Goal: Task Accomplishment & Management: Manage account settings

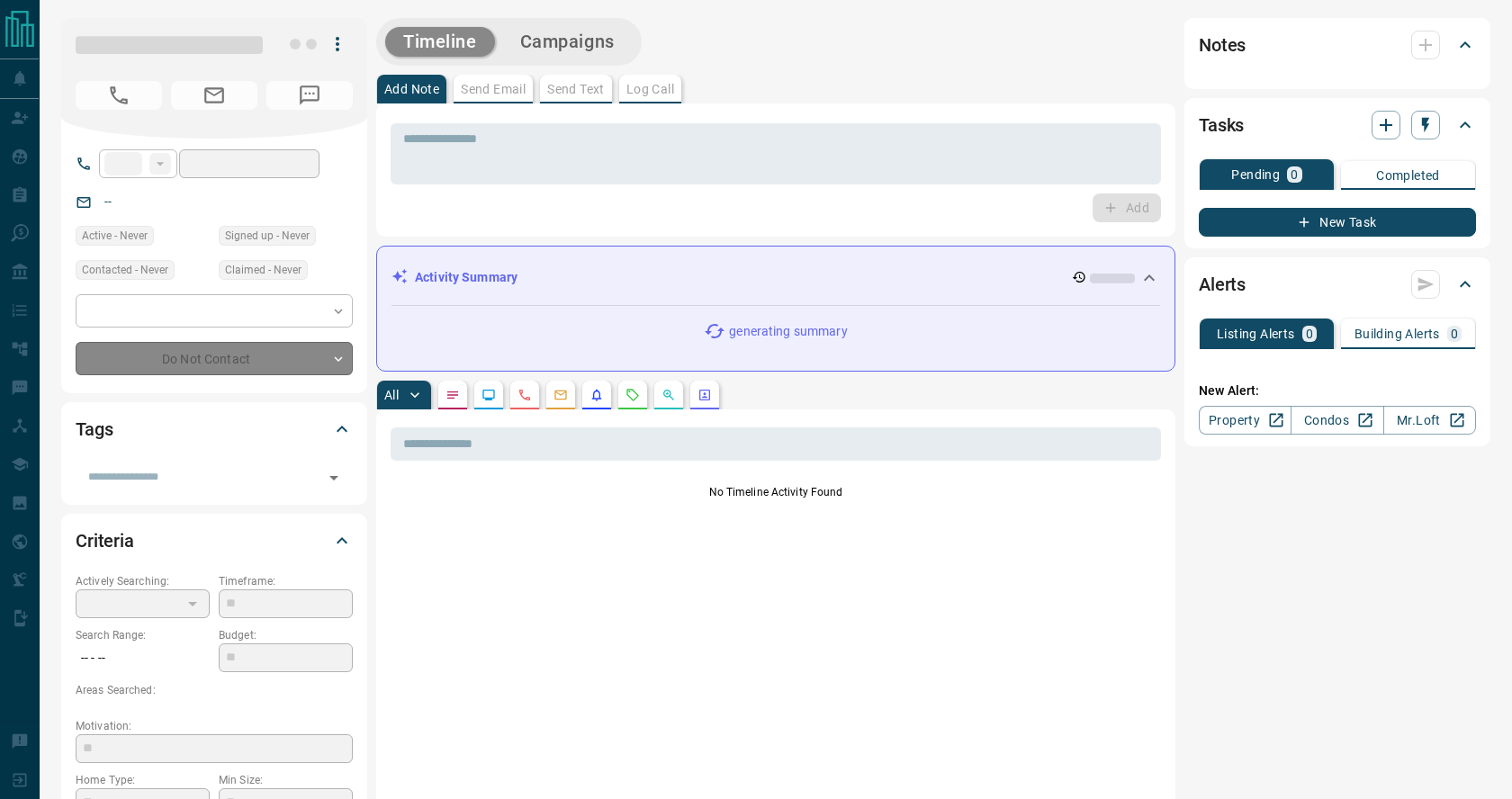
type input "**"
type input "**********"
type input "*"
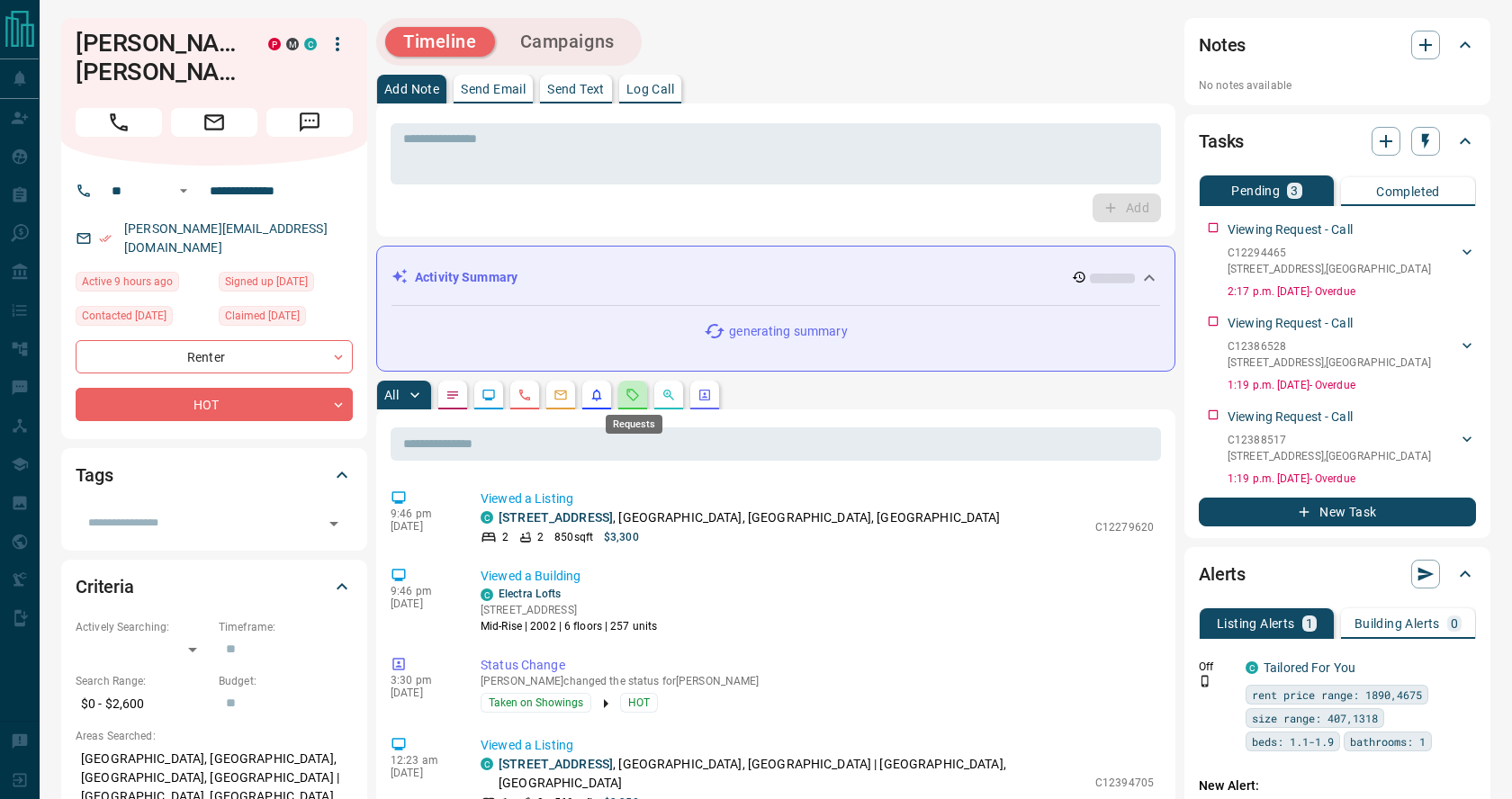
click at [633, 400] on icon "Requests" at bounding box center [633, 395] width 12 height 12
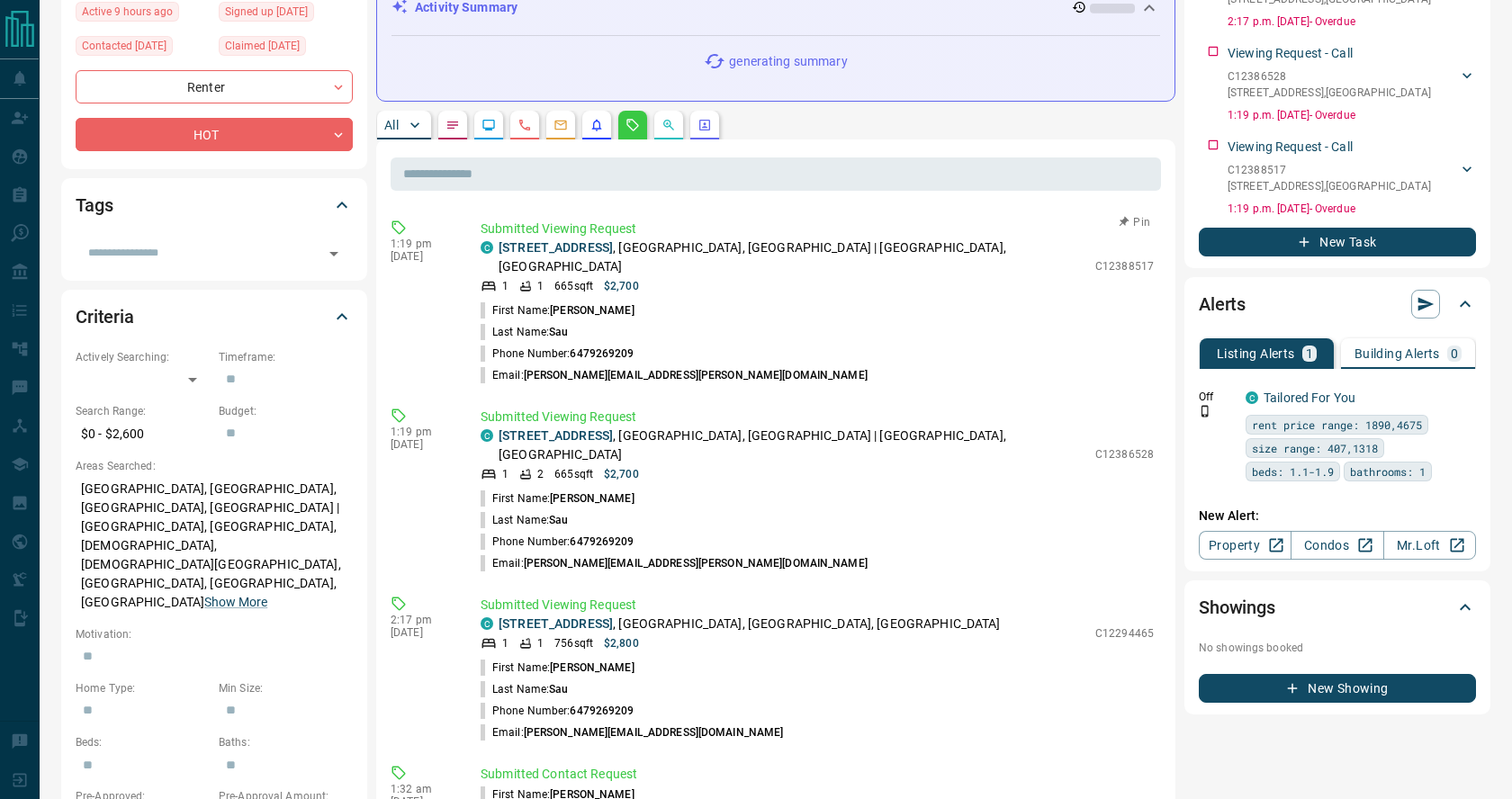
scroll to position [271, 0]
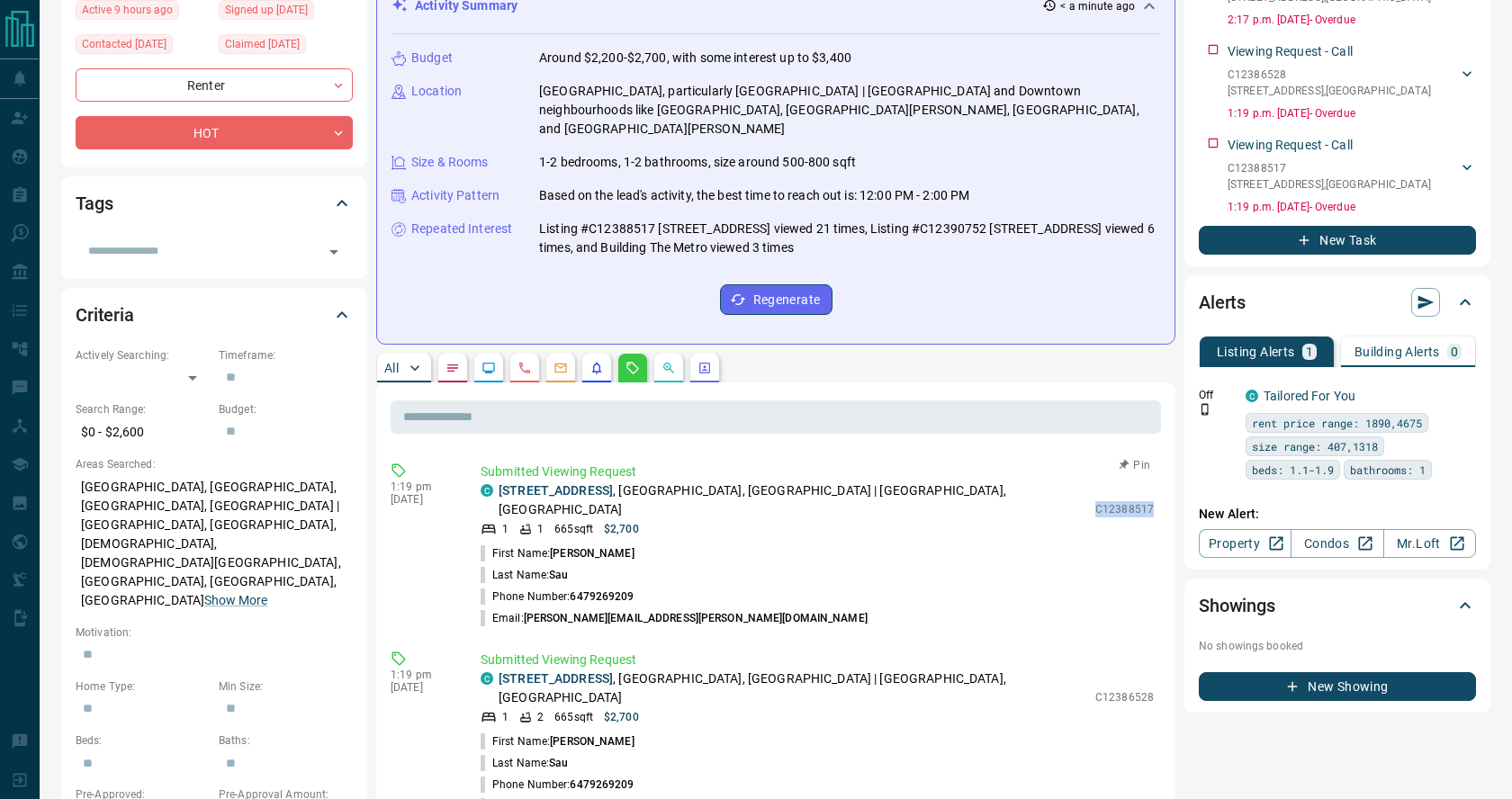
drag, startPoint x: 1097, startPoint y: 484, endPoint x: 1152, endPoint y: 482, distance: 55.0
click at [1152, 501] on p "C12388517" at bounding box center [1124, 508] width 58 height 17
copy p "C12388517"
drag, startPoint x: 1092, startPoint y: 654, endPoint x: 1152, endPoint y: 654, distance: 60.0
click at [1152, 670] on div "C [STREET_ADDRESS] 1 2 665 sqft $2,700 C12386528" at bounding box center [817, 697] width 673 height 55
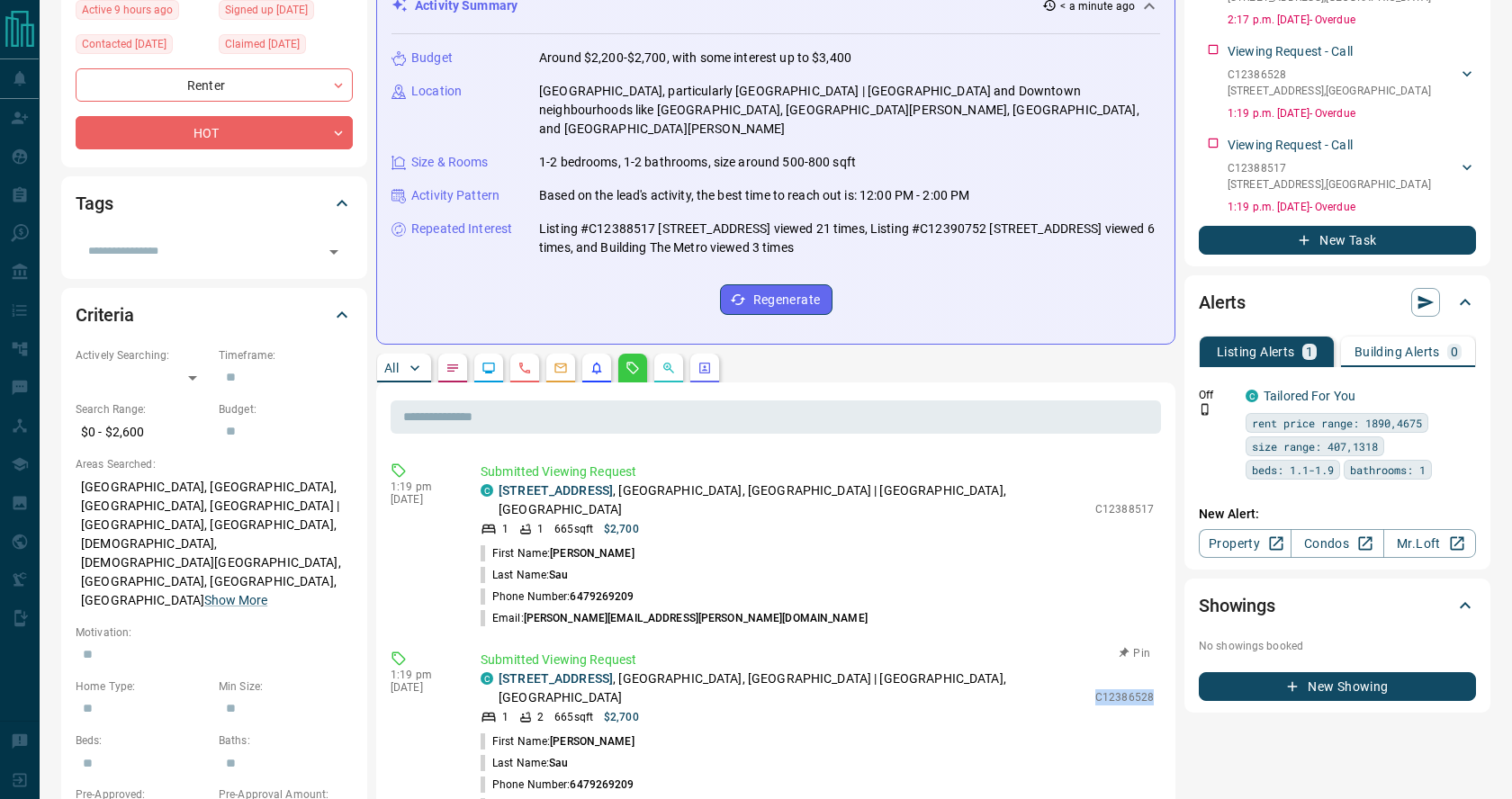
copy div "C12386528"
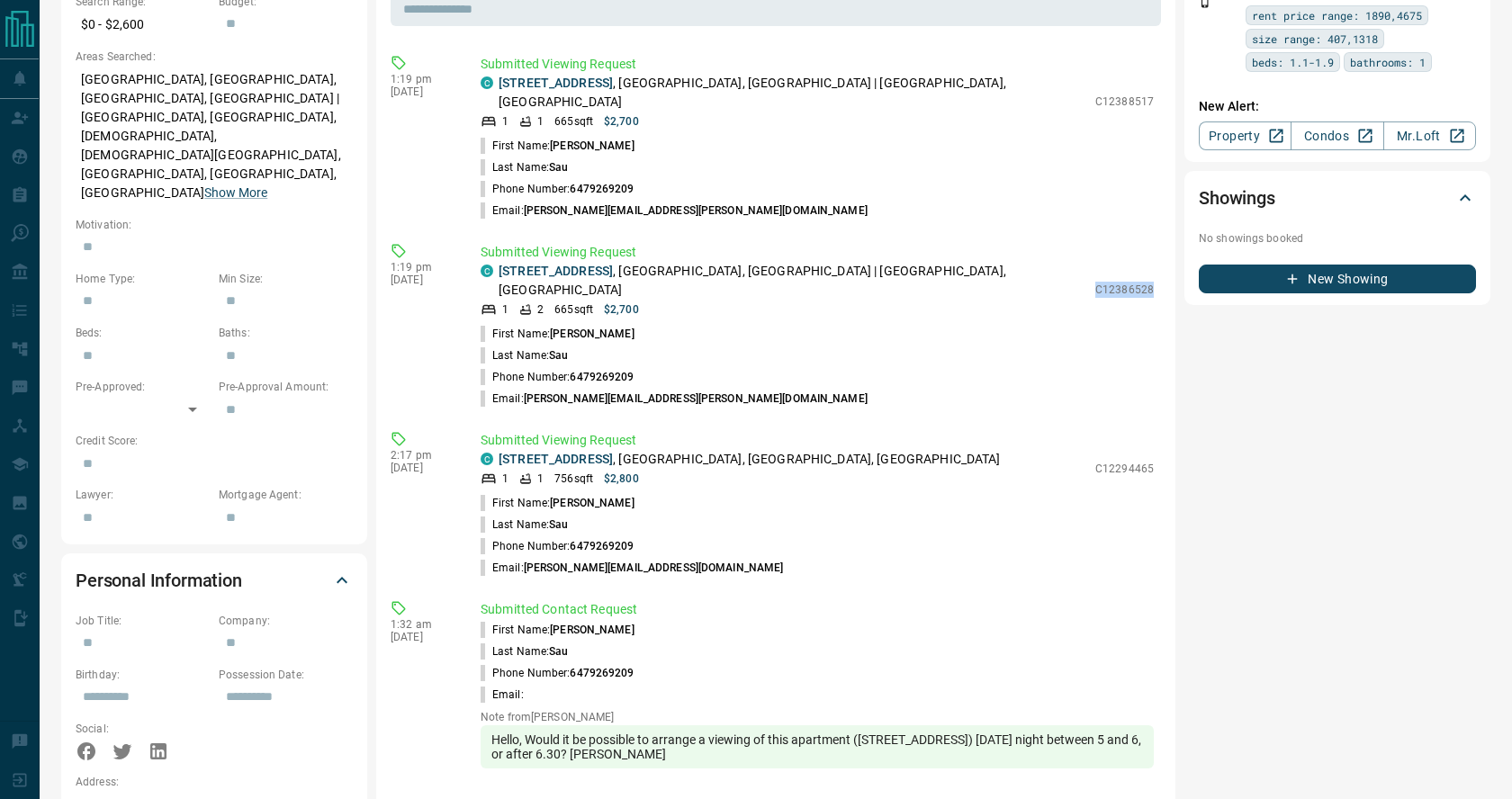
scroll to position [677, 0]
drag, startPoint x: 1095, startPoint y: 415, endPoint x: 1153, endPoint y: 414, distance: 58.0
click at [1153, 433] on div "Submitted Viewing Request C [STREET_ADDRESS] 1 1 756 sqft $2,800 C12294465 Firs…" at bounding box center [821, 506] width 681 height 148
copy p "C12294465"
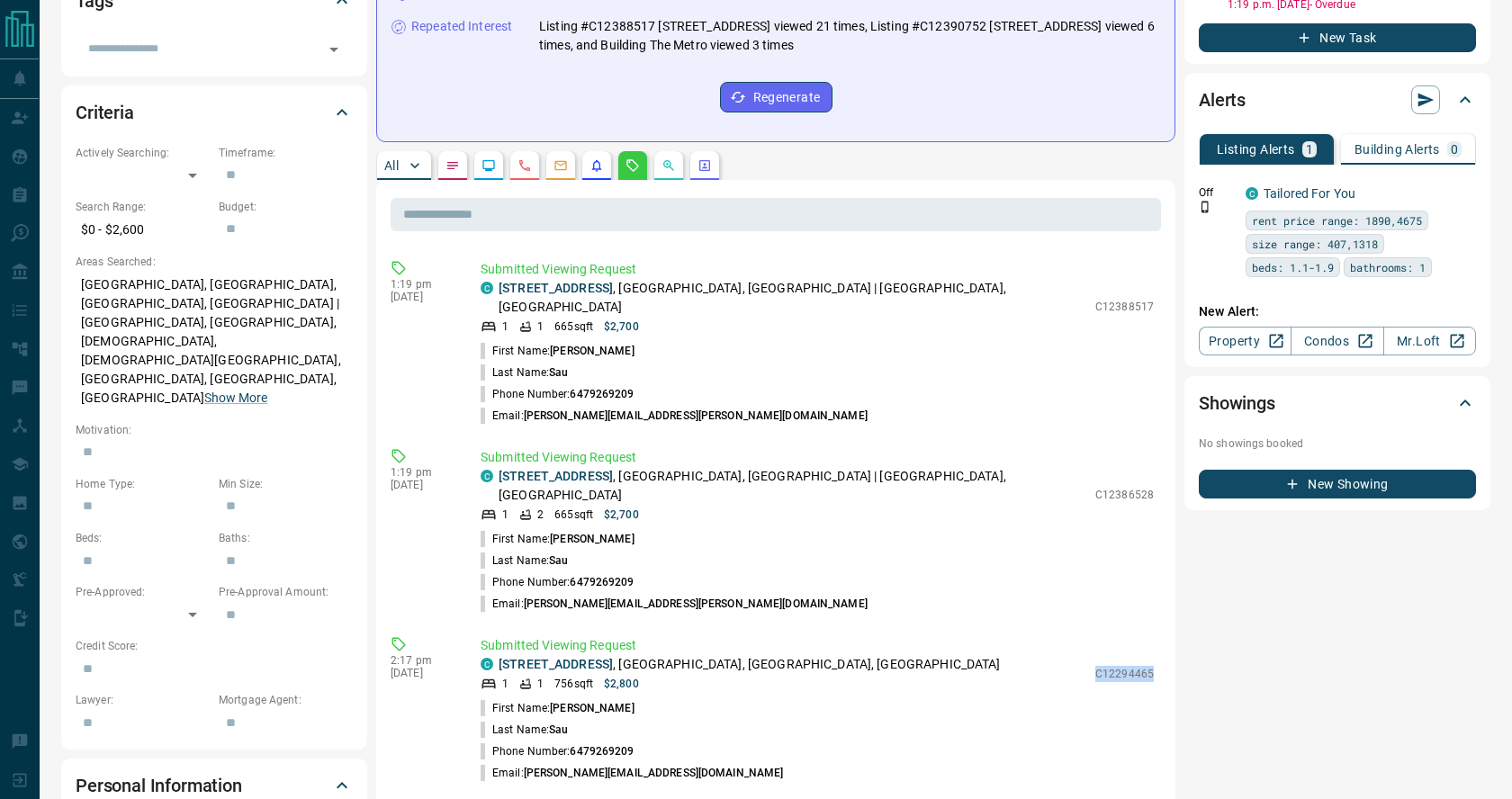
scroll to position [0, 0]
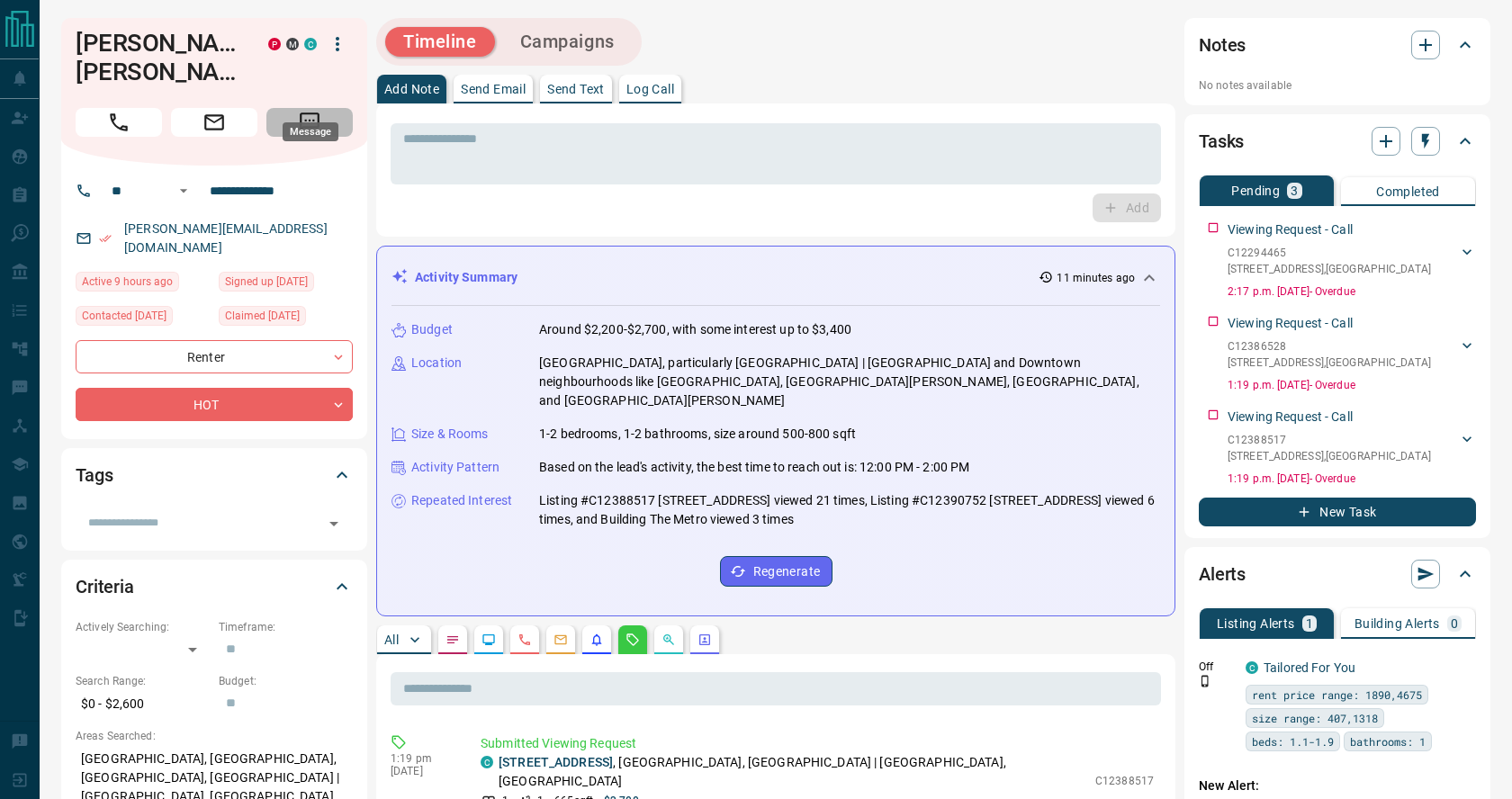
click at [309, 113] on icon "Message" at bounding box center [309, 122] width 19 height 19
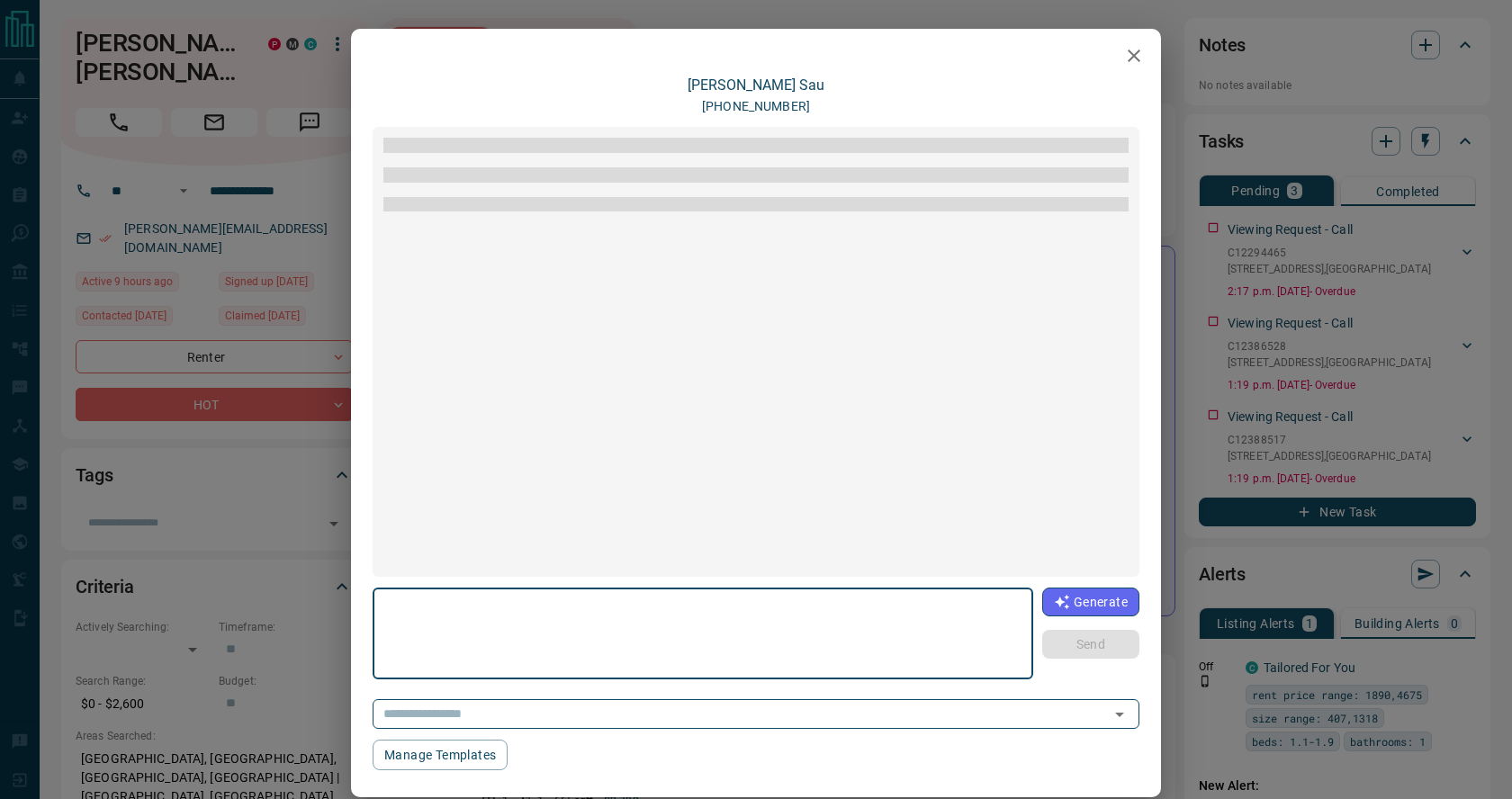
scroll to position [135, 0]
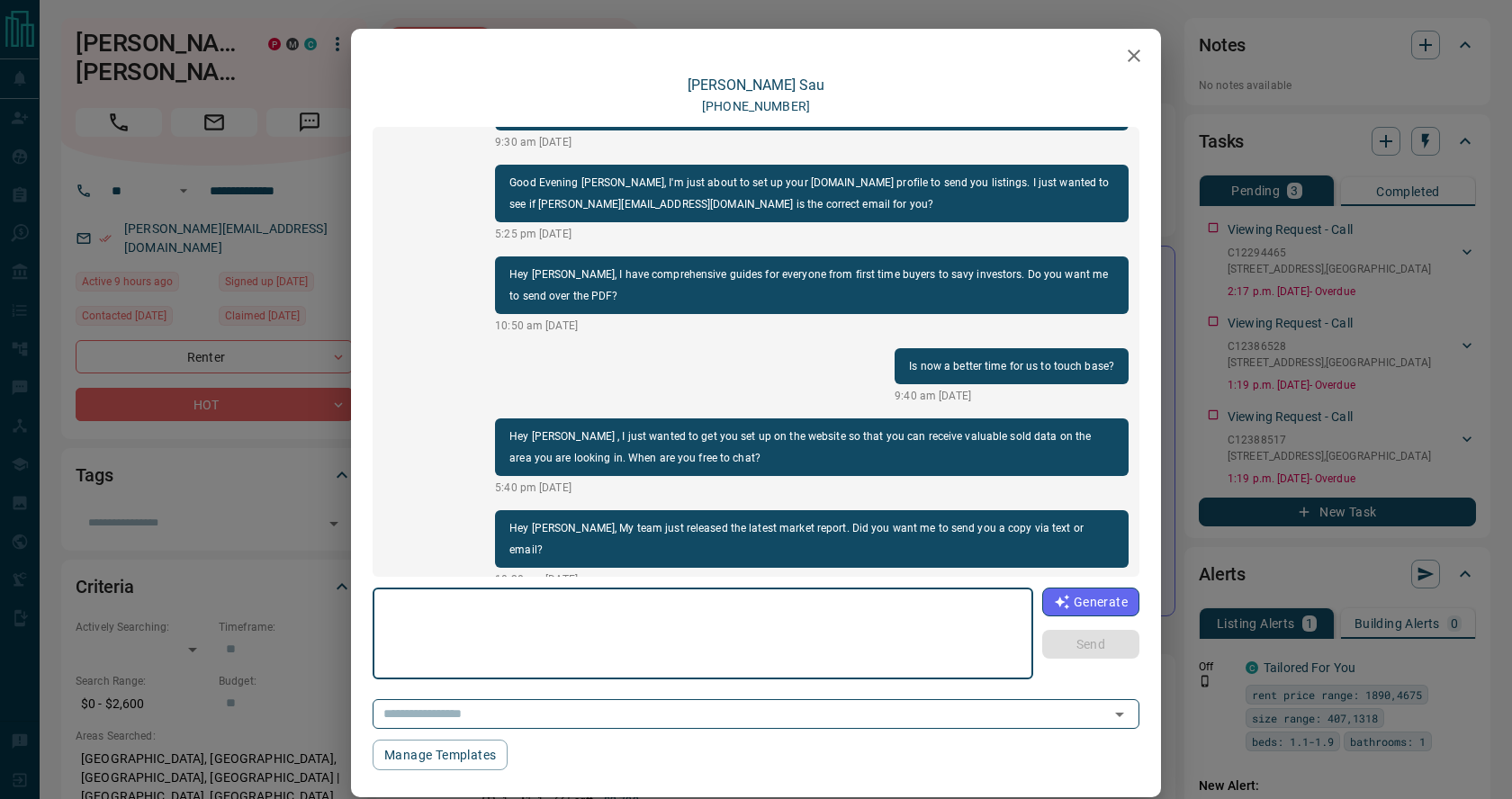
click at [1133, 51] on icon "button" at bounding box center [1134, 55] width 21 height 21
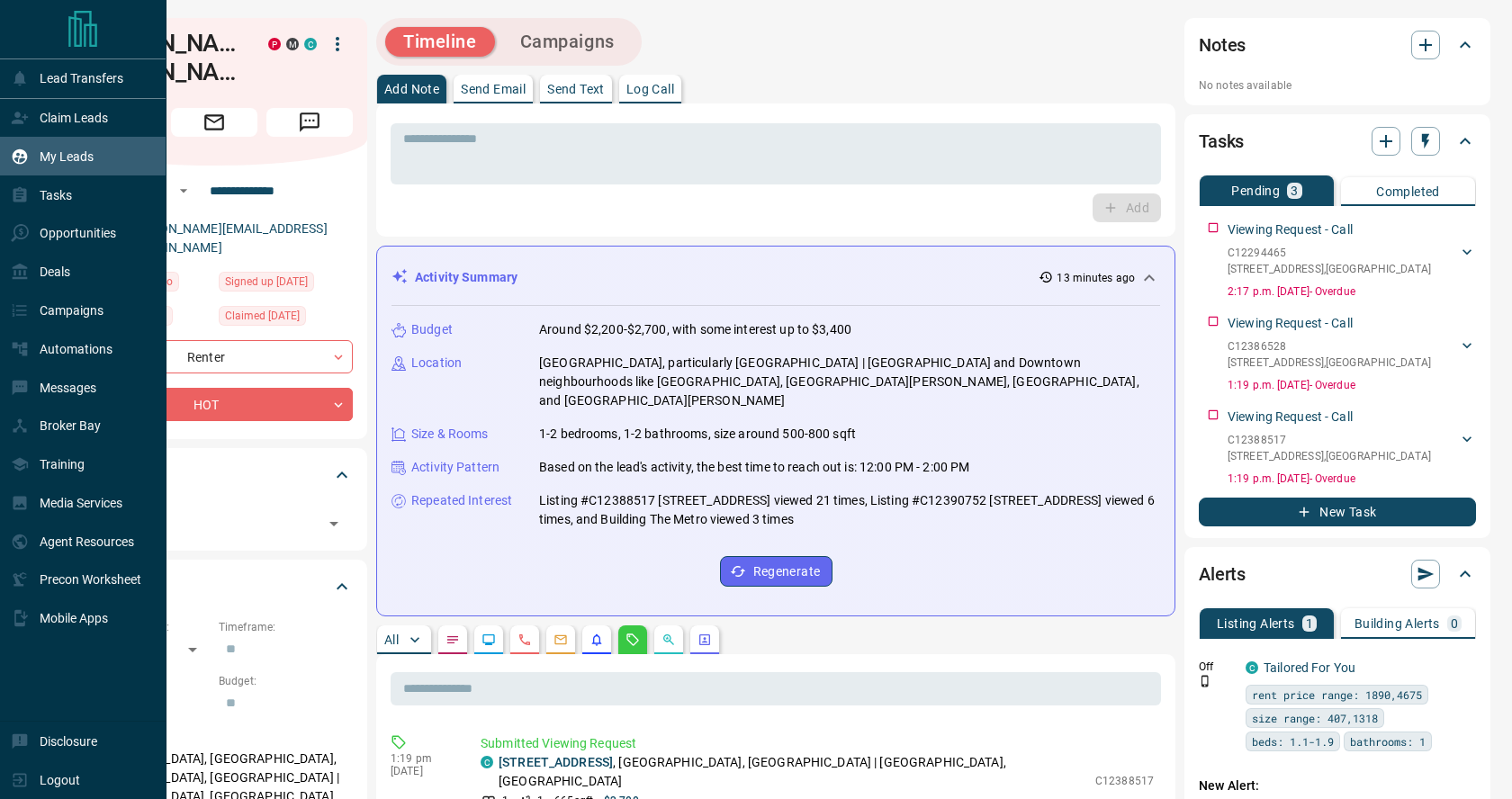
drag, startPoint x: 65, startPoint y: 154, endPoint x: 87, endPoint y: 154, distance: 22.0
click at [66, 154] on p "My Leads" at bounding box center [67, 156] width 54 height 15
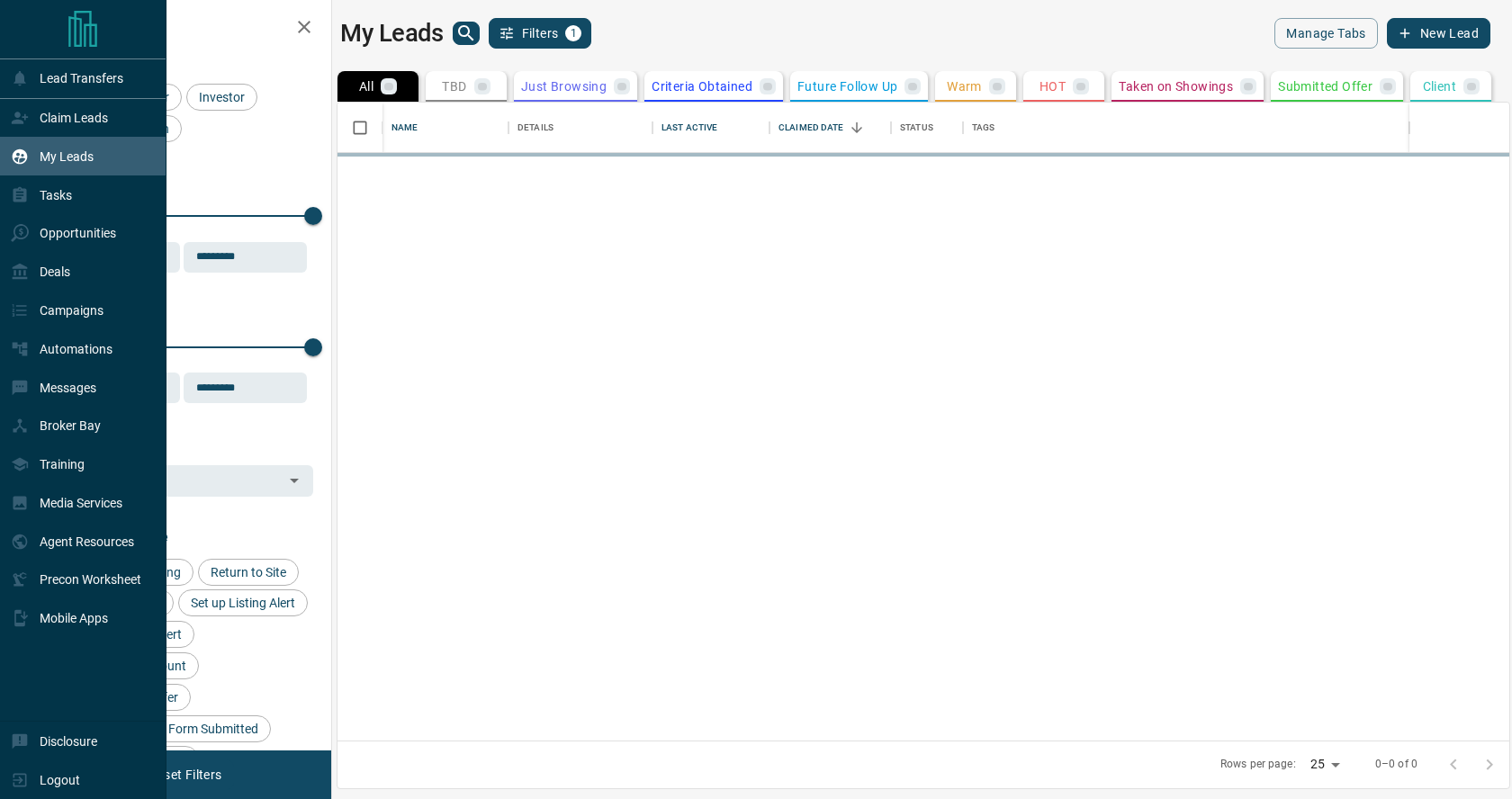
scroll to position [638, 1172]
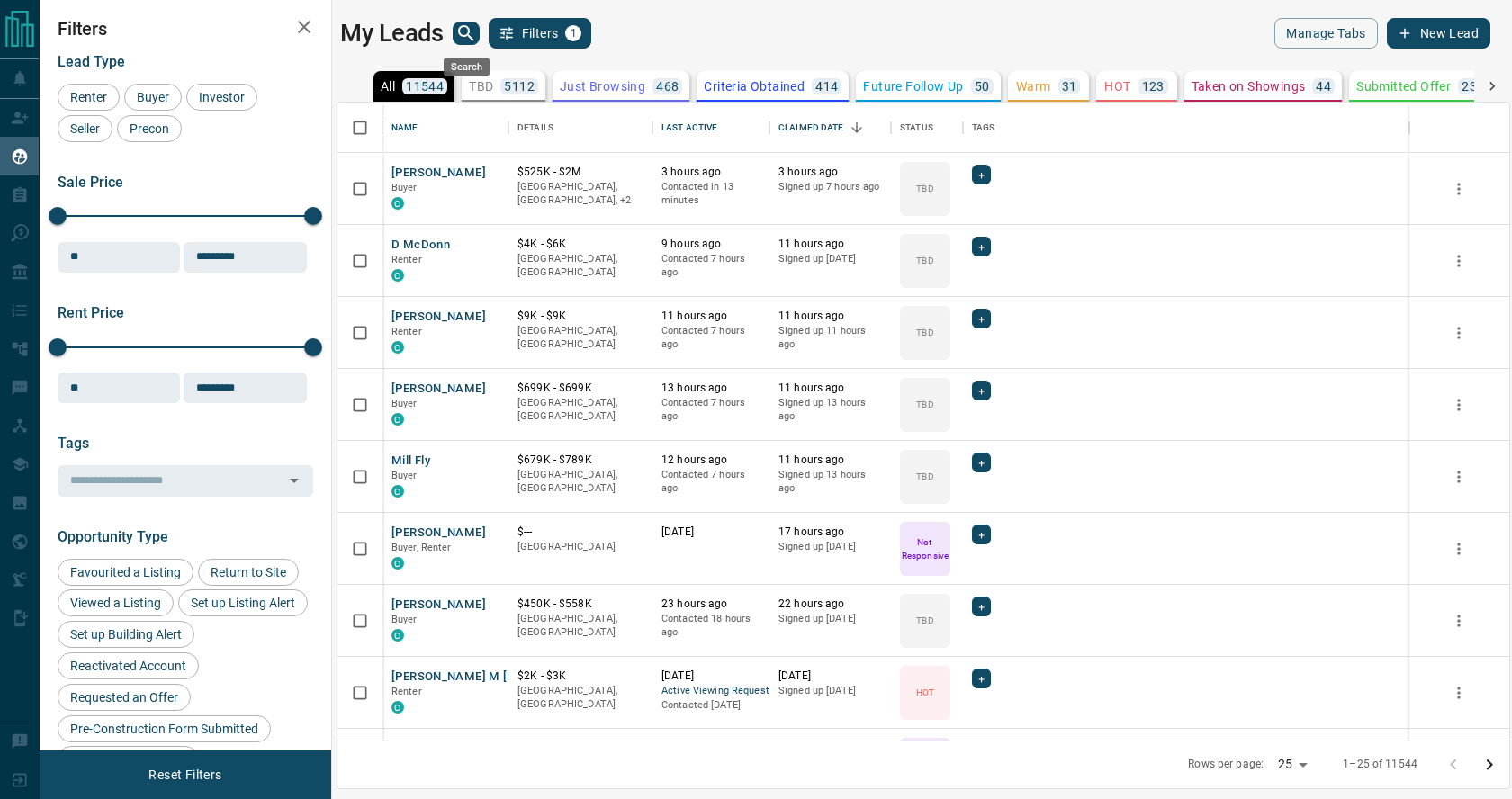
click at [467, 31] on icon "search button" at bounding box center [466, 33] width 21 height 21
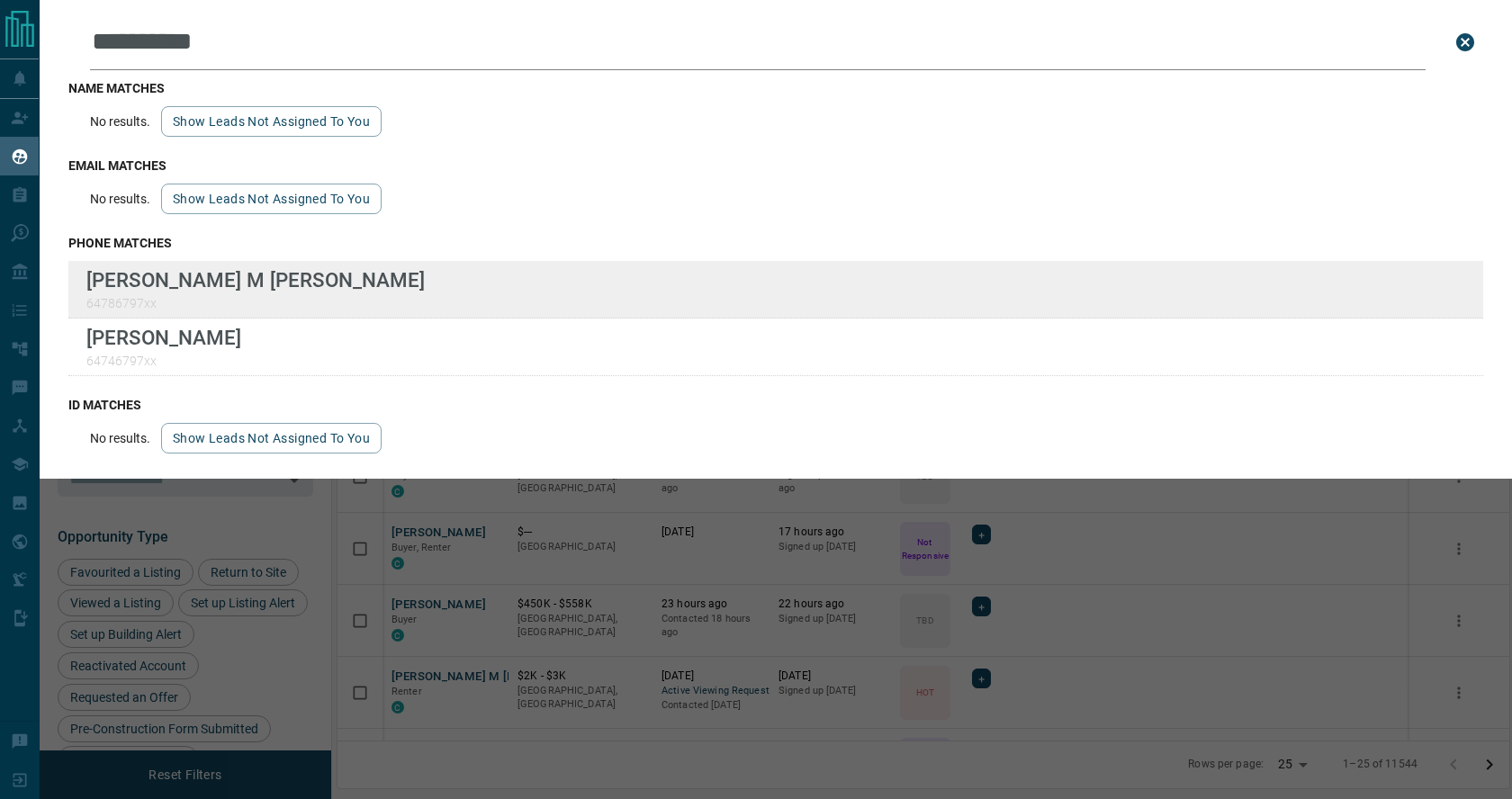
type input "**********"
click at [0, 0] on div "**********" at bounding box center [756, 388] width 1512 height 777
